Goal: Communication & Community: Ask a question

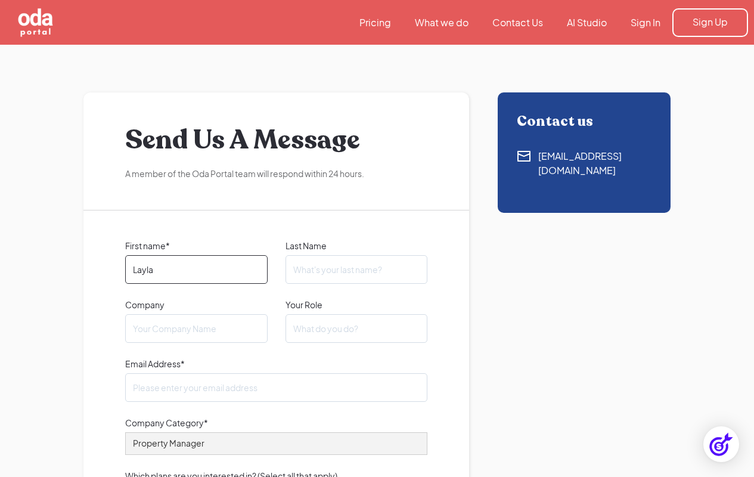
type input "Layla"
type input "[PERSON_NAME]"
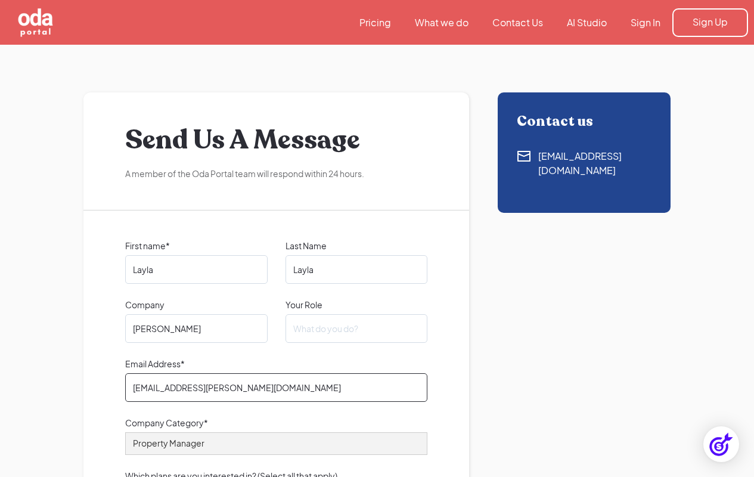
type input "[EMAIL_ADDRESS][PERSON_NAME][DOMAIN_NAME]"
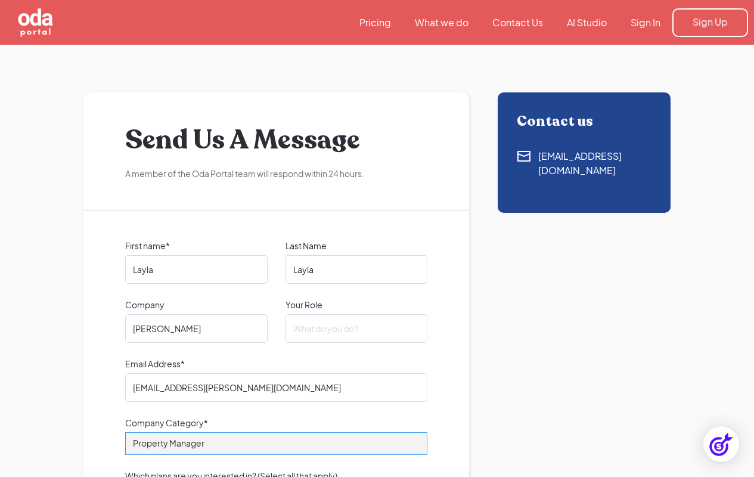
select select "Other"
type textarea "Hi, I’m hoping to publish a guest article on your website about data governance…"
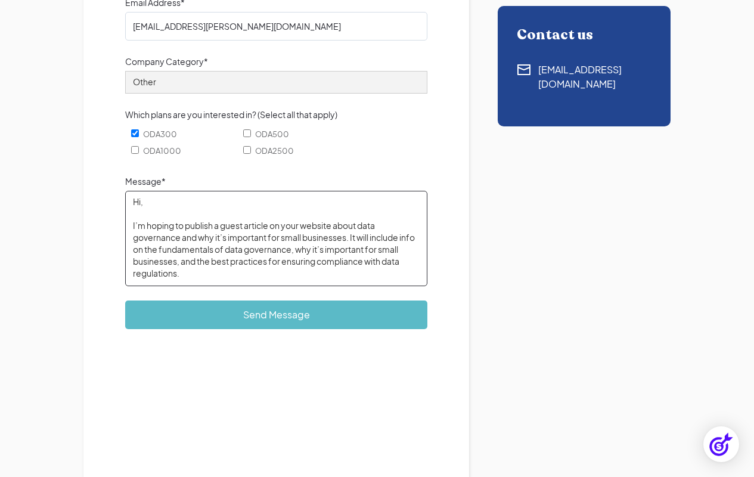
scroll to position [136, 0]
